Goal: Task Accomplishment & Management: Complete application form

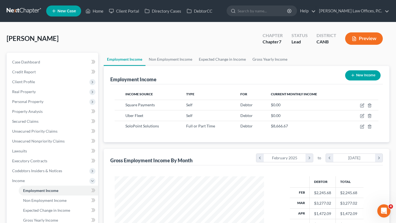
click at [62, 13] on span "New Case" at bounding box center [66, 11] width 18 height 4
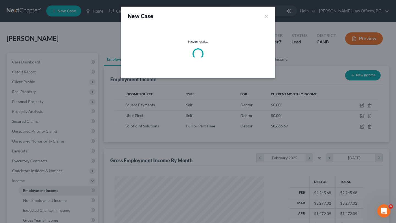
select select "9"
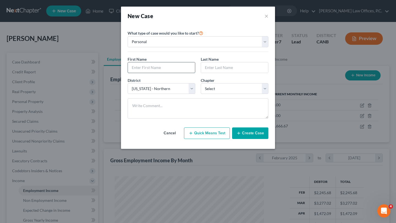
click at [163, 66] on input "text" at bounding box center [161, 67] width 67 height 10
click at [144, 69] on input "Juarez" at bounding box center [161, 67] width 67 height 10
type input "Casey"
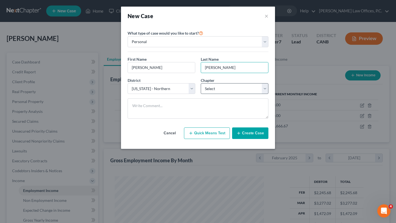
type input "Juarez"
click at [223, 91] on select "Select 7 11 12 13" at bounding box center [235, 88] width 68 height 11
select select "0"
click at [251, 134] on button "Create Case" at bounding box center [250, 133] width 36 height 12
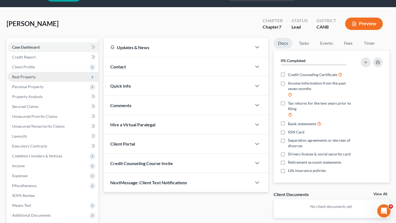
scroll to position [17, 0]
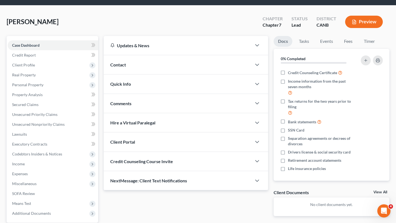
click at [173, 68] on div "Contact" at bounding box center [178, 64] width 148 height 19
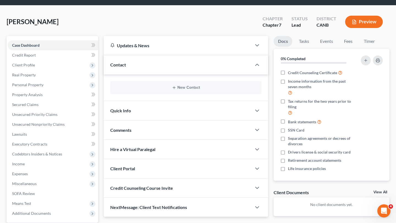
click at [166, 83] on div "New Contact" at bounding box center [185, 87] width 151 height 13
click at [170, 89] on button "New Contact" at bounding box center [186, 87] width 142 height 4
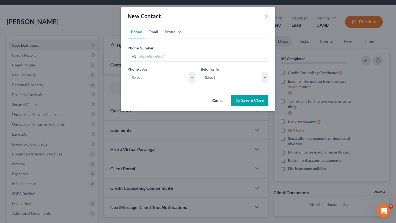
click at [155, 34] on link "Email" at bounding box center [153, 31] width 16 height 13
click at [163, 58] on input "email" at bounding box center [203, 56] width 130 height 10
paste input "caseyjuarez1191@gmail.com"
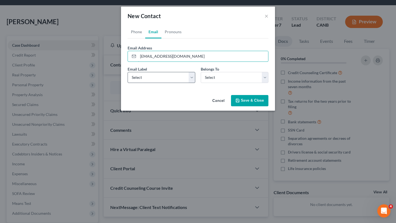
type input "caseyjuarez1191@gmail.com"
click at [162, 76] on select "Select Home Work Other" at bounding box center [161, 77] width 68 height 11
select select "0"
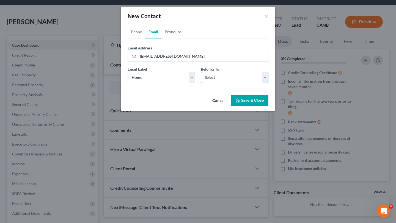
click at [215, 79] on select "Select Client Other" at bounding box center [235, 77] width 68 height 11
select select "0"
click at [248, 104] on button "Save & Close" at bounding box center [249, 101] width 37 height 12
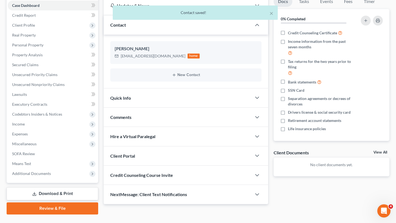
scroll to position [62, 0]
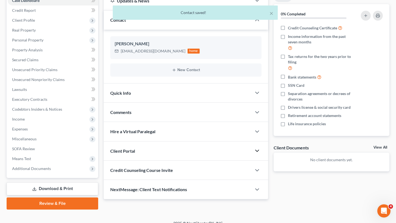
click at [259, 152] on icon "button" at bounding box center [257, 151] width 7 height 7
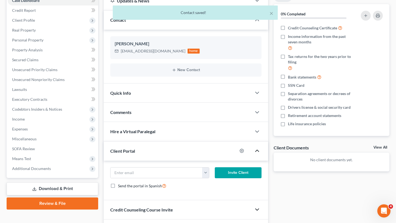
click at [259, 209] on icon "button" at bounding box center [257, 209] width 7 height 7
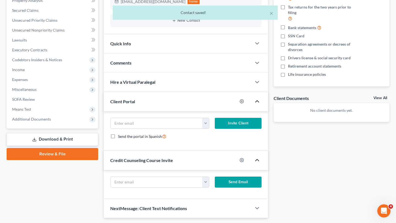
scroll to position [119, 0]
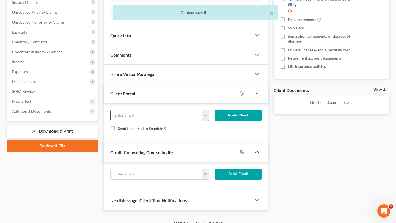
click at [203, 115] on button "button" at bounding box center [205, 115] width 7 height 10
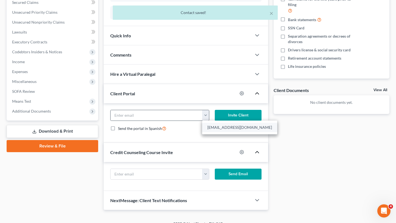
click at [214, 131] on link "caseyjuarez1191@gmail.com" at bounding box center [239, 127] width 75 height 9
type input "caseyjuarez1191@gmail.com"
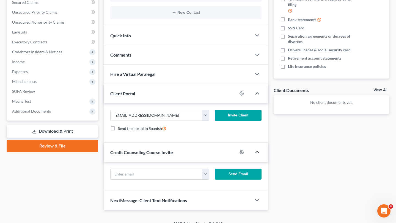
click at [204, 180] on form "caseyjuarez1191@gmail.com Send Email" at bounding box center [185, 176] width 157 height 15
click at [205, 170] on button "button" at bounding box center [205, 174] width 7 height 10
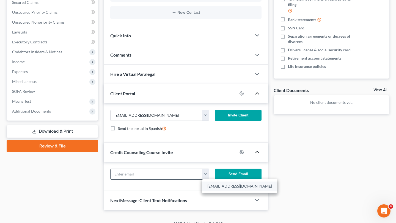
click at [205, 189] on link "caseyjuarez1191@gmail.com" at bounding box center [239, 186] width 75 height 9
type input "caseyjuarez1191@gmail.com"
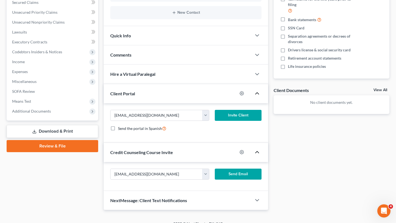
click at [226, 110] on button "Invite Client" at bounding box center [238, 115] width 47 height 11
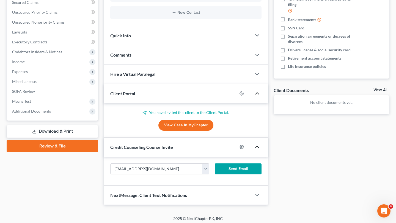
click at [234, 168] on button "Send Email" at bounding box center [238, 168] width 47 height 11
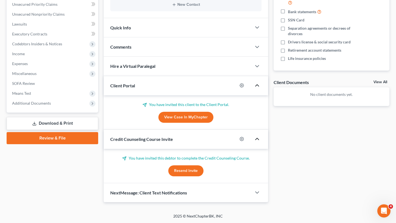
scroll to position [0, 0]
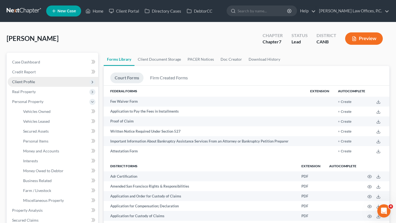
click at [25, 82] on span "Client Profile" at bounding box center [23, 81] width 23 height 5
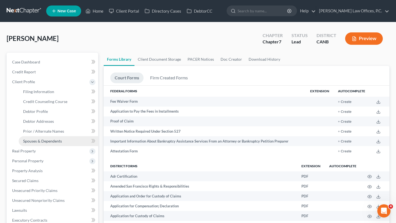
click at [49, 140] on span "Spouses & Dependents" at bounding box center [42, 141] width 39 height 5
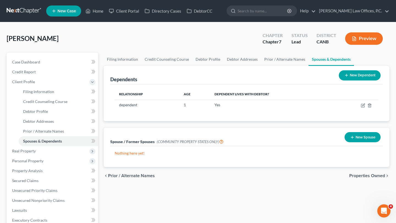
click at [358, 76] on button "New Dependent" at bounding box center [359, 75] width 42 height 10
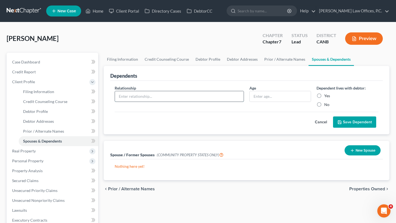
click at [155, 96] on input "text" at bounding box center [179, 96] width 129 height 10
type input "dependent"
type input "10"
click at [324, 94] on label "Yes" at bounding box center [327, 95] width 6 height 5
click at [326, 94] on input "Yes" at bounding box center [328, 95] width 4 height 4
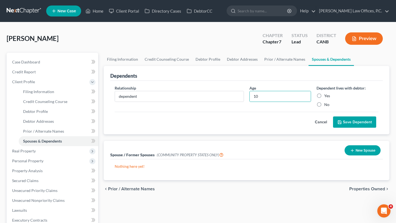
radio input "true"
click at [360, 123] on button "Save Dependent" at bounding box center [354, 122] width 43 height 12
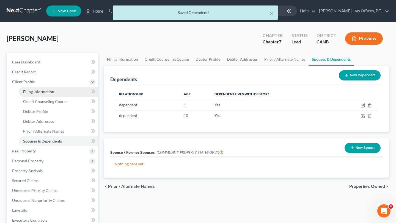
click at [51, 94] on link "Filing Information" at bounding box center [58, 92] width 79 height 10
select select "1"
select select "0"
select select "9"
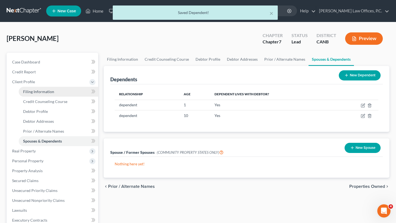
select select "0"
select select "4"
select select "0"
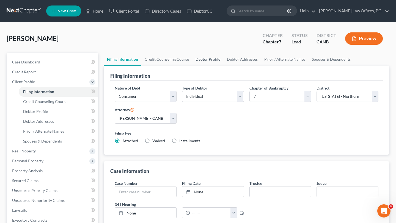
click at [202, 56] on link "Debtor Profile" at bounding box center [207, 59] width 31 height 13
select select "0"
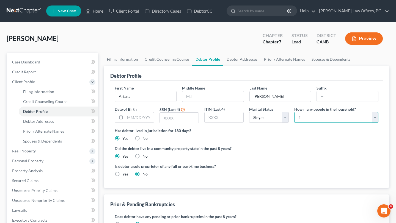
click at [313, 118] on select "Select 1 2 3 4 5 6 7 8 9 10 11 12 13 14 15 16 17 18 19 20" at bounding box center [336, 117] width 84 height 11
select select "2"
click at [279, 134] on div "Has debtor lived in jurisdiction for 180 days? Yes No Debtor must reside in jur…" at bounding box center [246, 134] width 263 height 13
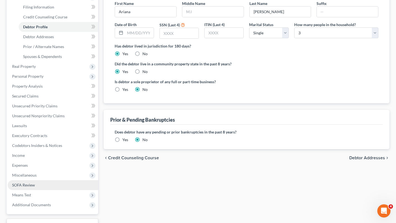
click at [43, 189] on link "SOFA Review" at bounding box center [53, 185] width 90 height 10
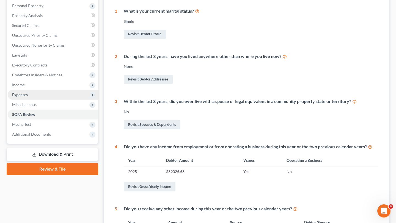
scroll to position [129, 0]
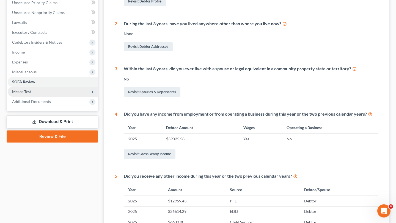
click at [62, 89] on span "Means Test" at bounding box center [53, 92] width 90 height 10
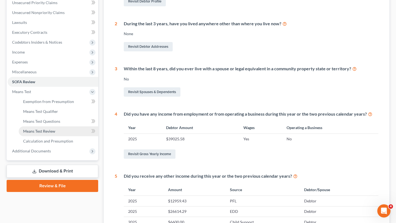
click at [55, 132] on link "Means Test Review" at bounding box center [58, 131] width 79 height 10
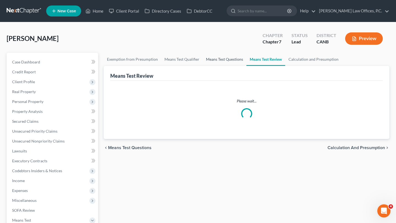
click at [221, 60] on link "Means Test Questions" at bounding box center [224, 59] width 44 height 13
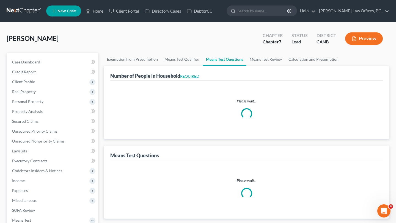
select select "3"
select select "1"
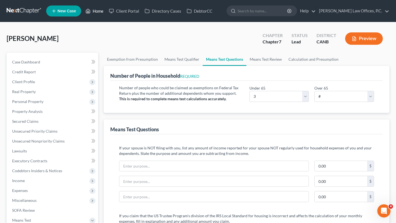
click at [101, 11] on link "Home" at bounding box center [94, 11] width 23 height 10
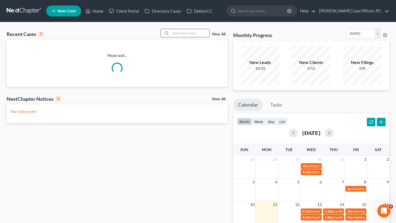
click at [186, 35] on input "search" at bounding box center [190, 33] width 38 height 8
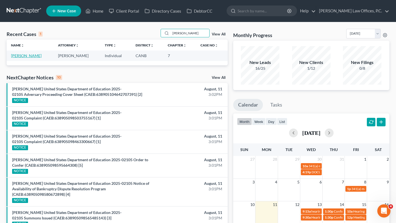
type input "[PERSON_NAME]"
click at [31, 56] on link "[PERSON_NAME]" at bounding box center [26, 55] width 30 height 5
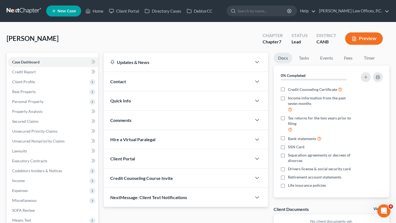
click at [157, 84] on div "Contact" at bounding box center [178, 81] width 148 height 19
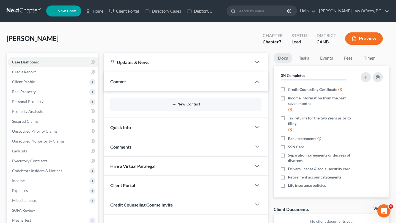
click at [172, 104] on icon "button" at bounding box center [174, 104] width 4 height 4
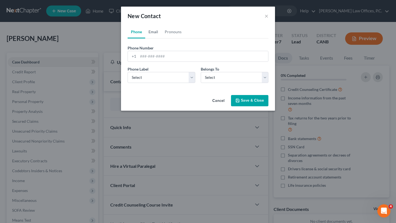
click at [153, 34] on link "Email" at bounding box center [153, 31] width 16 height 13
click at [166, 56] on input "email" at bounding box center [203, 56] width 130 height 10
paste input "[EMAIL_ADDRESS][DOMAIN_NAME]"
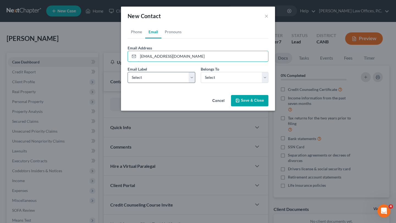
type input "[EMAIL_ADDRESS][DOMAIN_NAME]"
click at [157, 75] on select "Select Home Work Other" at bounding box center [161, 77] width 68 height 11
select select "0"
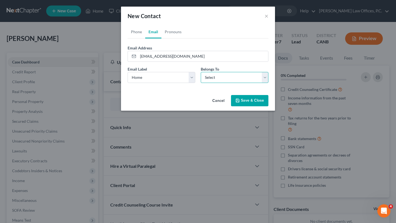
click at [242, 80] on select "Select Client Other" at bounding box center [235, 77] width 68 height 11
select select "0"
click at [245, 99] on button "Save & Close" at bounding box center [249, 101] width 37 height 12
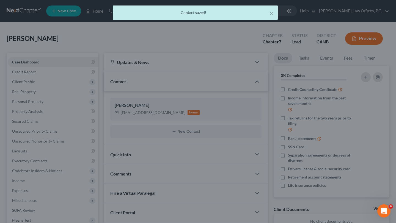
click at [245, 99] on button "Save & Close" at bounding box center [242, 95] width 32 height 10
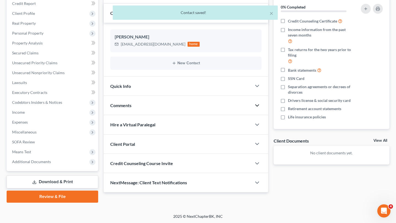
click at [258, 105] on icon "button" at bounding box center [257, 105] width 7 height 7
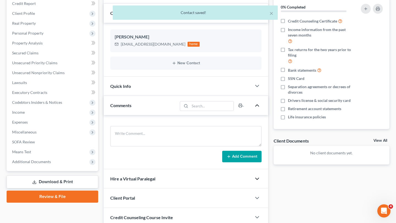
click at [257, 179] on icon "button" at bounding box center [257, 179] width 7 height 7
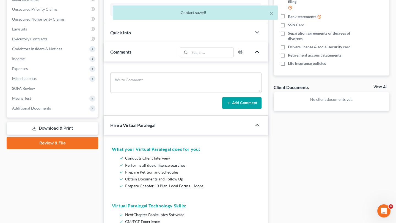
click at [258, 128] on icon "button" at bounding box center [257, 125] width 7 height 7
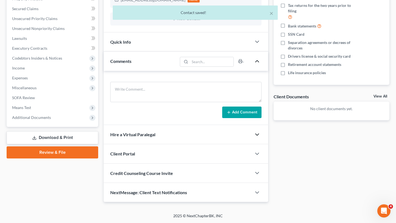
scroll to position [112, 0]
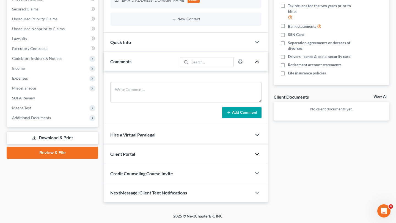
click at [258, 155] on icon "button" at bounding box center [257, 154] width 7 height 7
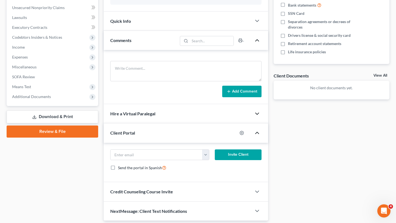
scroll to position [134, 0]
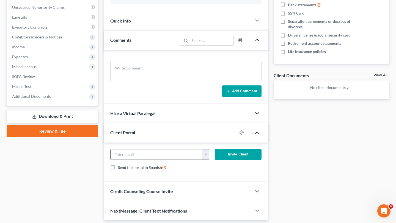
click at [207, 154] on button "button" at bounding box center [205, 154] width 7 height 10
click at [209, 165] on link "[EMAIL_ADDRESS][DOMAIN_NAME]" at bounding box center [239, 166] width 75 height 9
type input "[EMAIL_ADDRESS][DOMAIN_NAME]"
click at [237, 156] on button "Invite Client" at bounding box center [238, 154] width 47 height 11
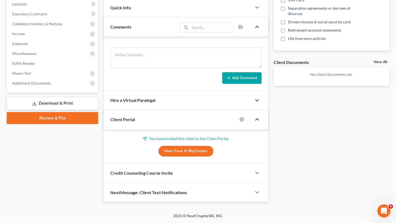
scroll to position [147, 0]
click at [258, 175] on icon "button" at bounding box center [257, 173] width 7 height 7
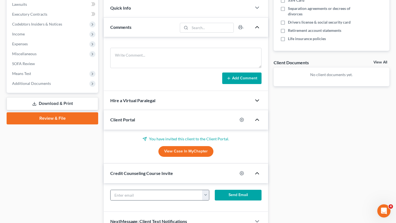
click at [204, 191] on button "button" at bounding box center [205, 195] width 7 height 10
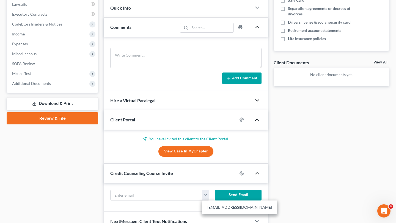
drag, startPoint x: 212, startPoint y: 205, endPoint x: 228, endPoint y: 196, distance: 18.5
click at [213, 205] on link "[EMAIL_ADDRESS][DOMAIN_NAME]" at bounding box center [239, 207] width 75 height 9
type input "[EMAIL_ADDRESS][DOMAIN_NAME]"
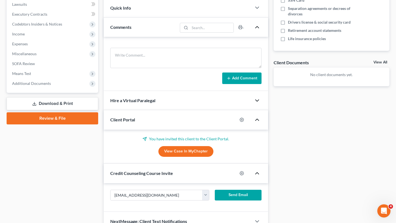
click at [235, 194] on button "Send Email" at bounding box center [238, 195] width 47 height 11
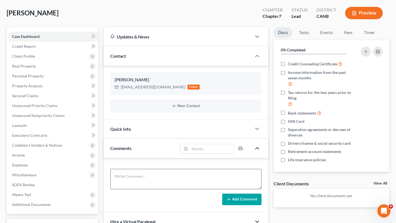
scroll to position [0, 0]
